Goal: Task Accomplishment & Management: Use online tool/utility

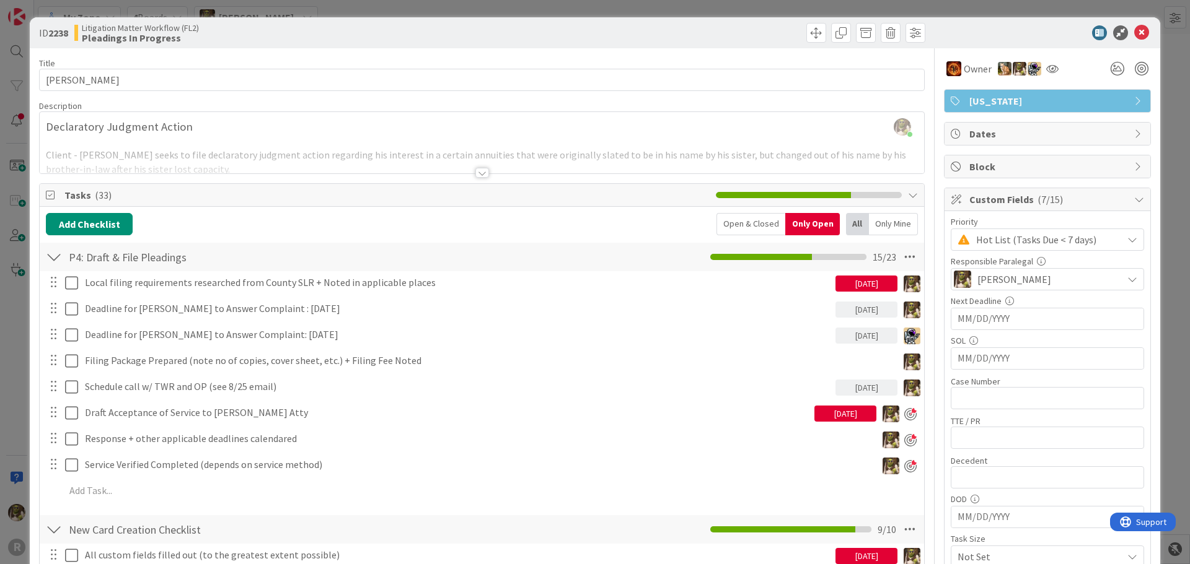
scroll to position [124, 0]
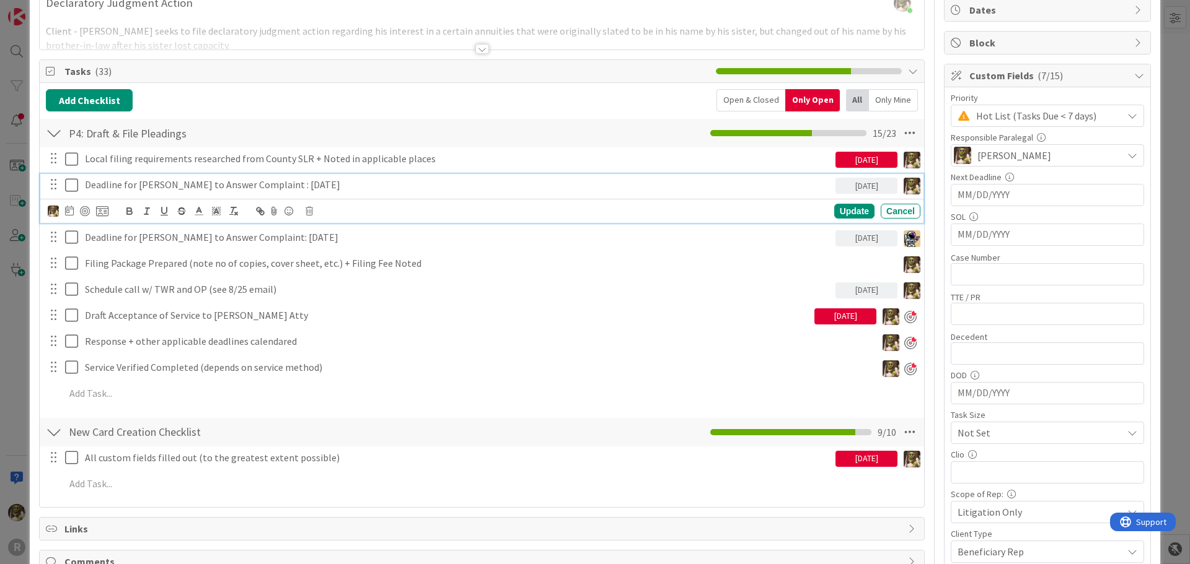
click at [348, 184] on p "Deadline for [PERSON_NAME] to Answer Complaint : [DATE]" at bounding box center [457, 185] width 745 height 14
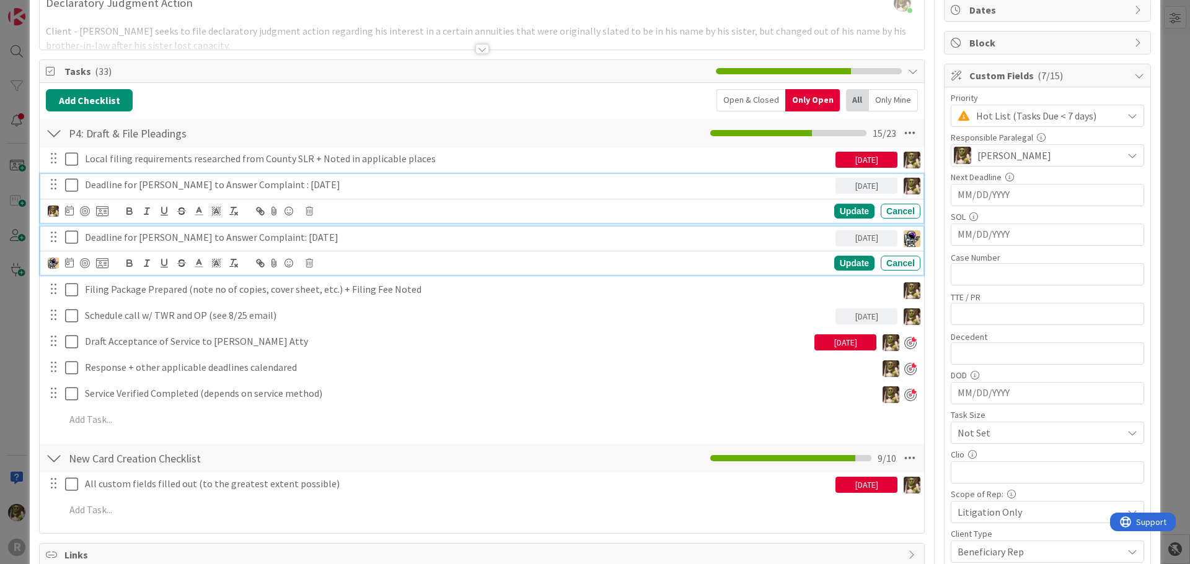
click at [369, 240] on p "Deadline for [PERSON_NAME] to Answer Complaint: [DATE]" at bounding box center [457, 238] width 745 height 14
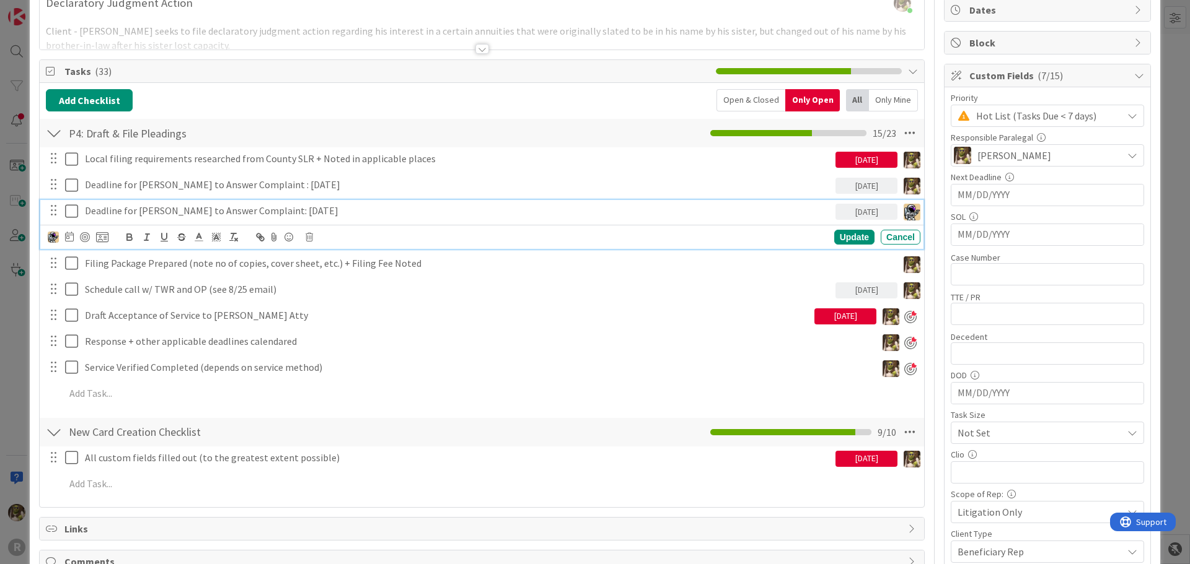
scroll to position [97, 0]
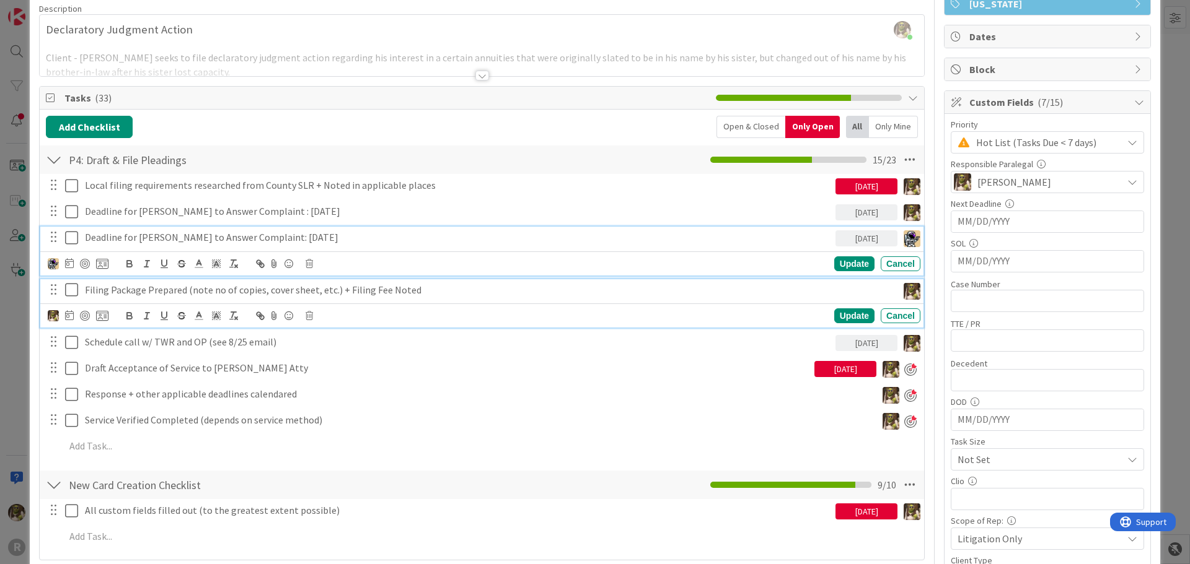
click at [651, 295] on p "Filing Package Prepared (note no of copies, cover sheet, etc.) + Filing Fee Not…" at bounding box center [488, 290] width 807 height 14
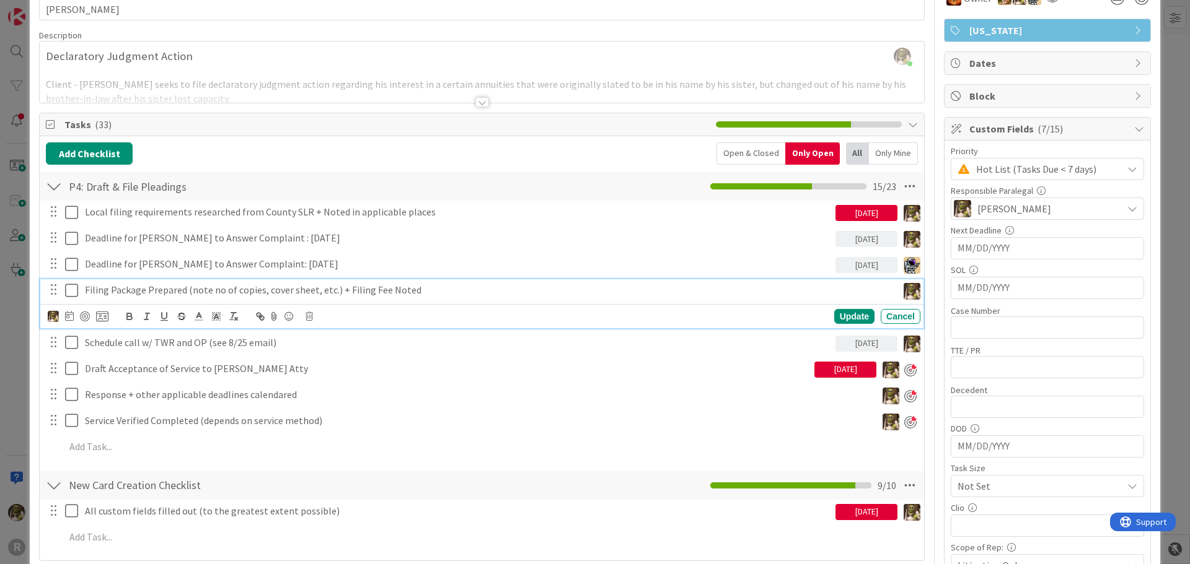
click at [71, 293] on icon at bounding box center [74, 290] width 19 height 15
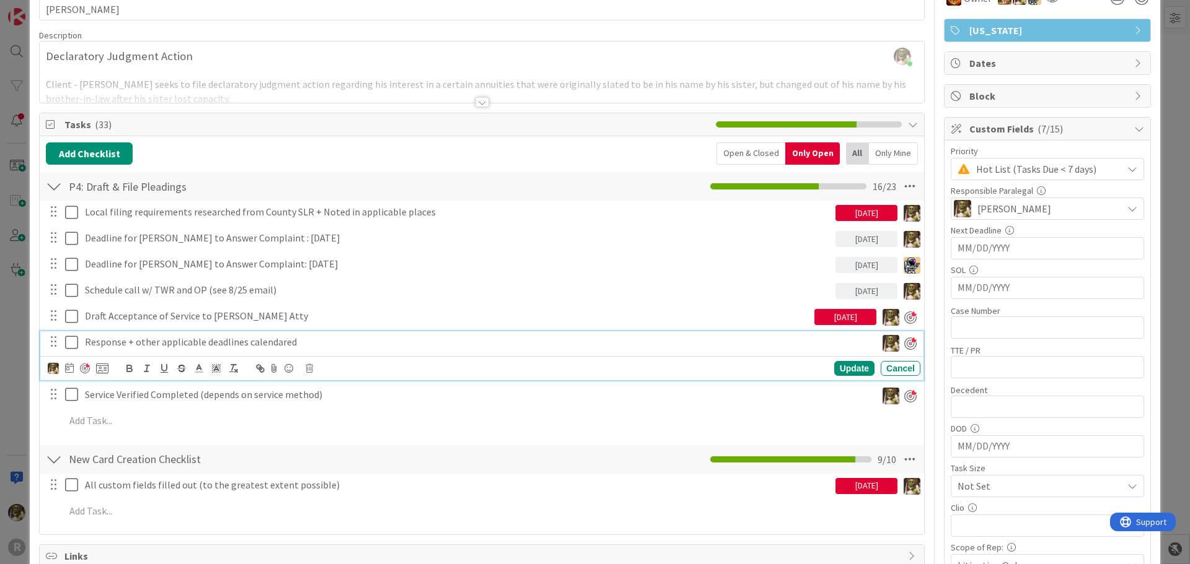
click at [315, 338] on p "Response + other applicable deadlines calendared" at bounding box center [478, 342] width 786 height 14
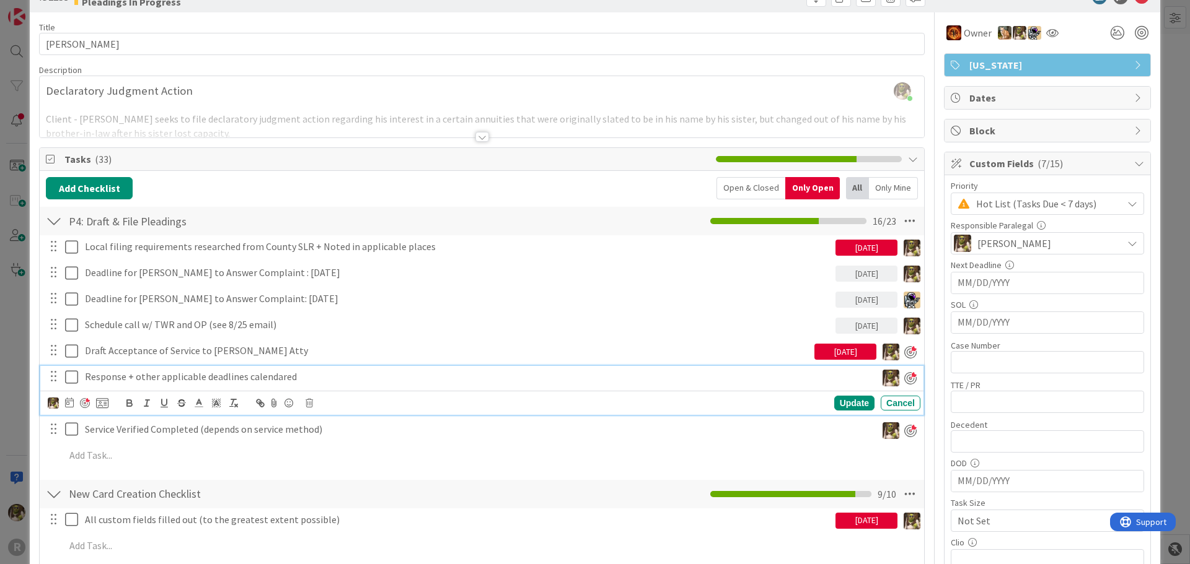
scroll to position [0, 0]
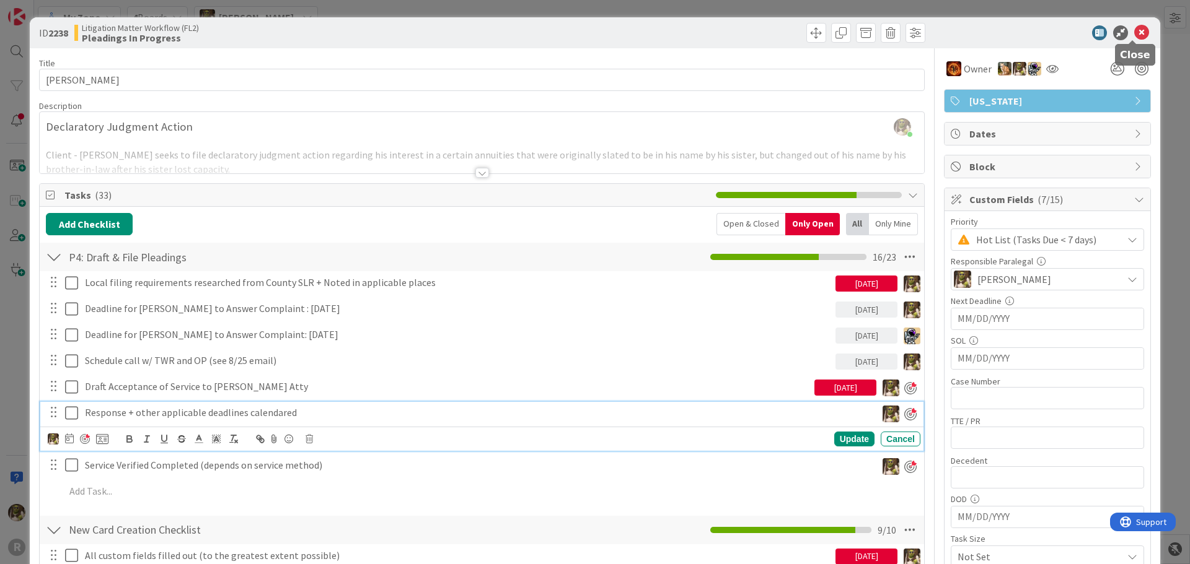
click at [1134, 35] on icon at bounding box center [1141, 32] width 15 height 15
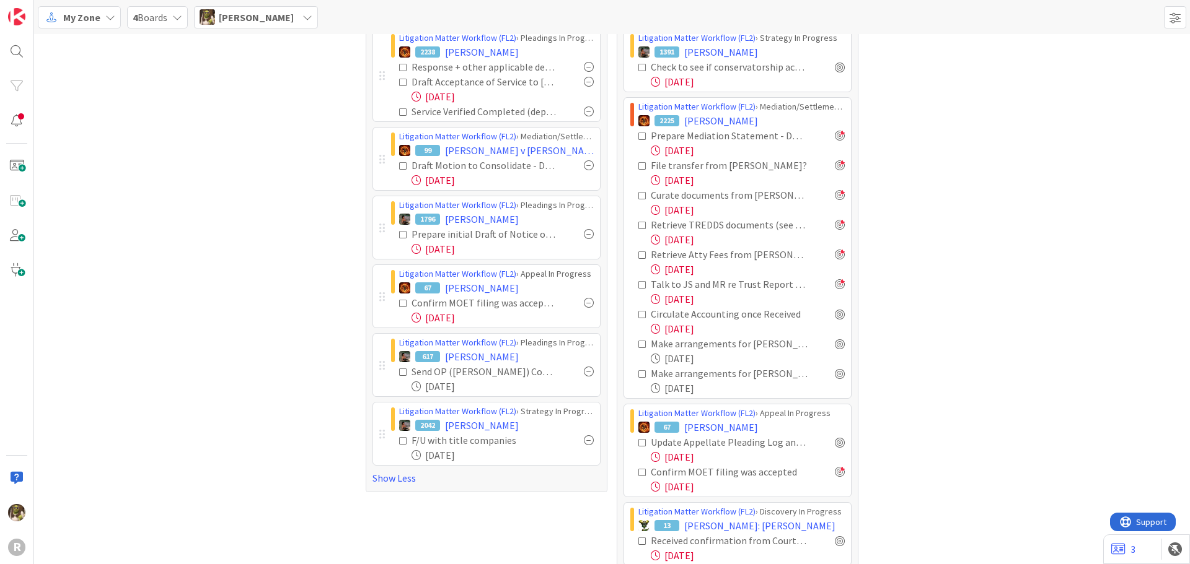
scroll to position [310, 0]
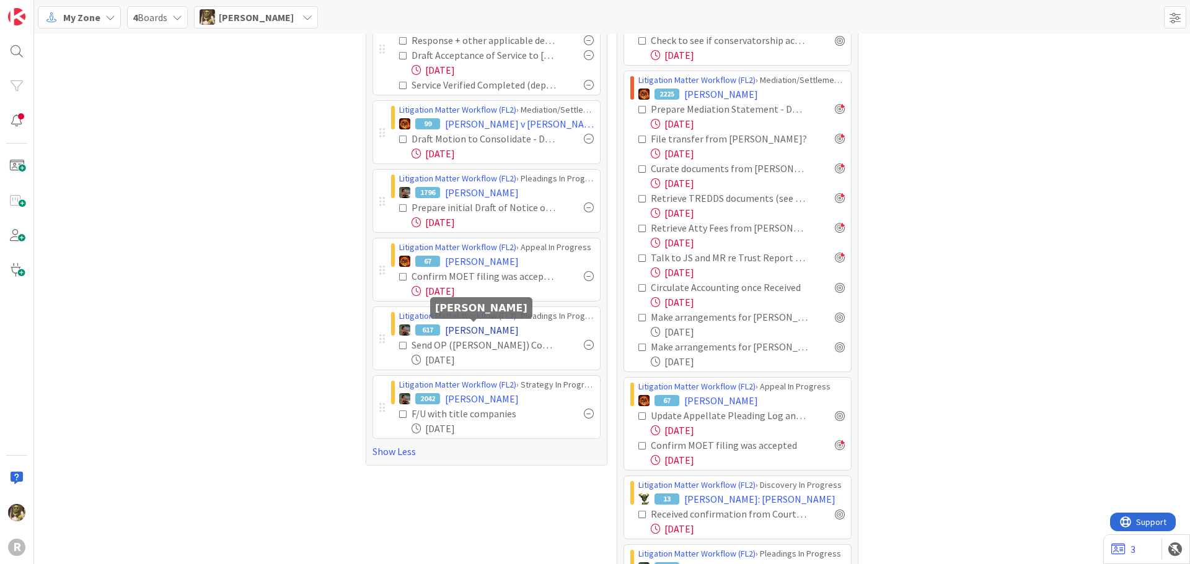
click at [472, 327] on span "[PERSON_NAME]" at bounding box center [482, 330] width 74 height 15
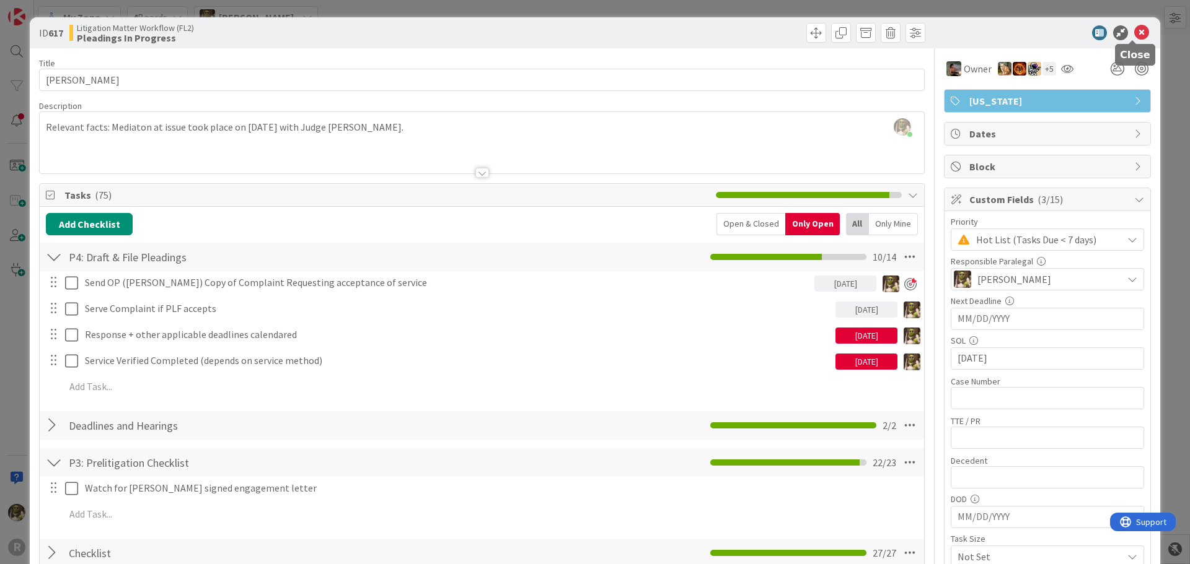
click at [1134, 30] on icon at bounding box center [1141, 32] width 15 height 15
